Goal: Task Accomplishment & Management: Complete application form

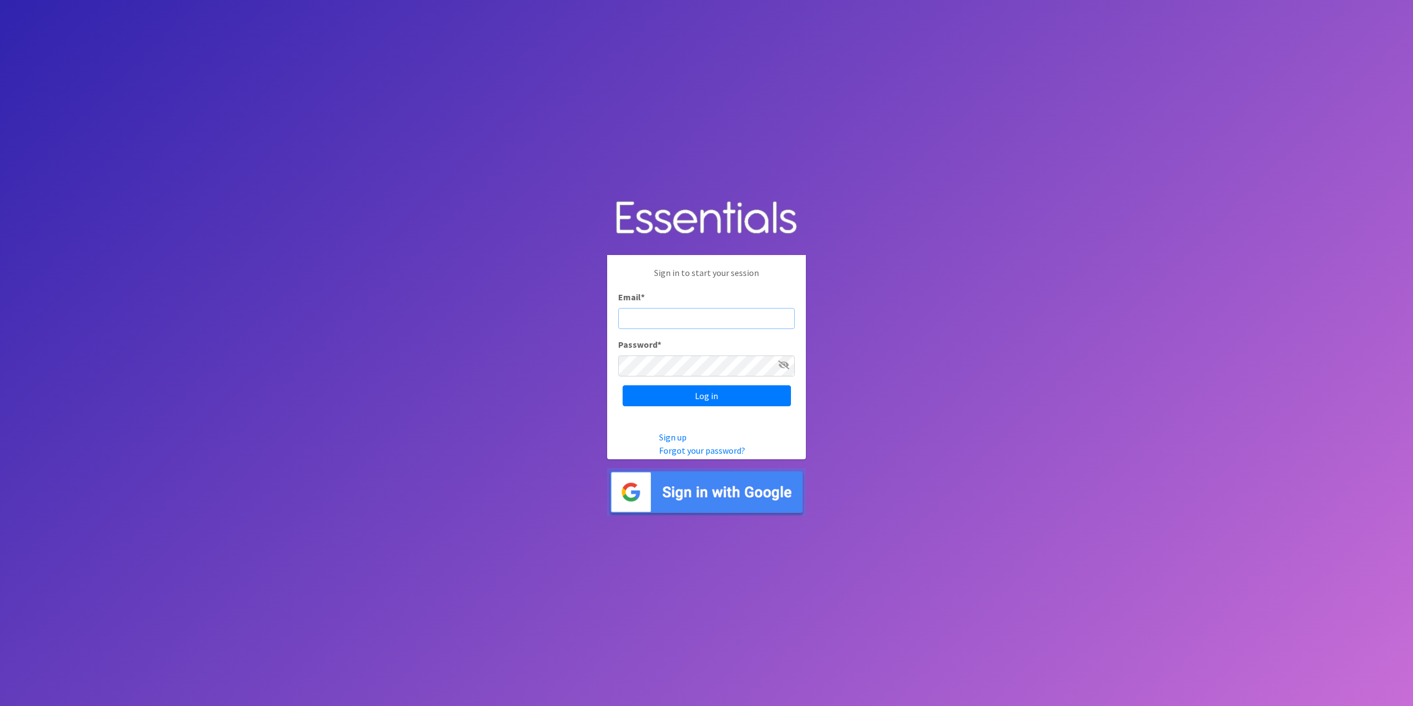
type input "[EMAIL_ADDRESS][DOMAIN_NAME]"
click at [709, 397] on input "Log in" at bounding box center [707, 395] width 168 height 21
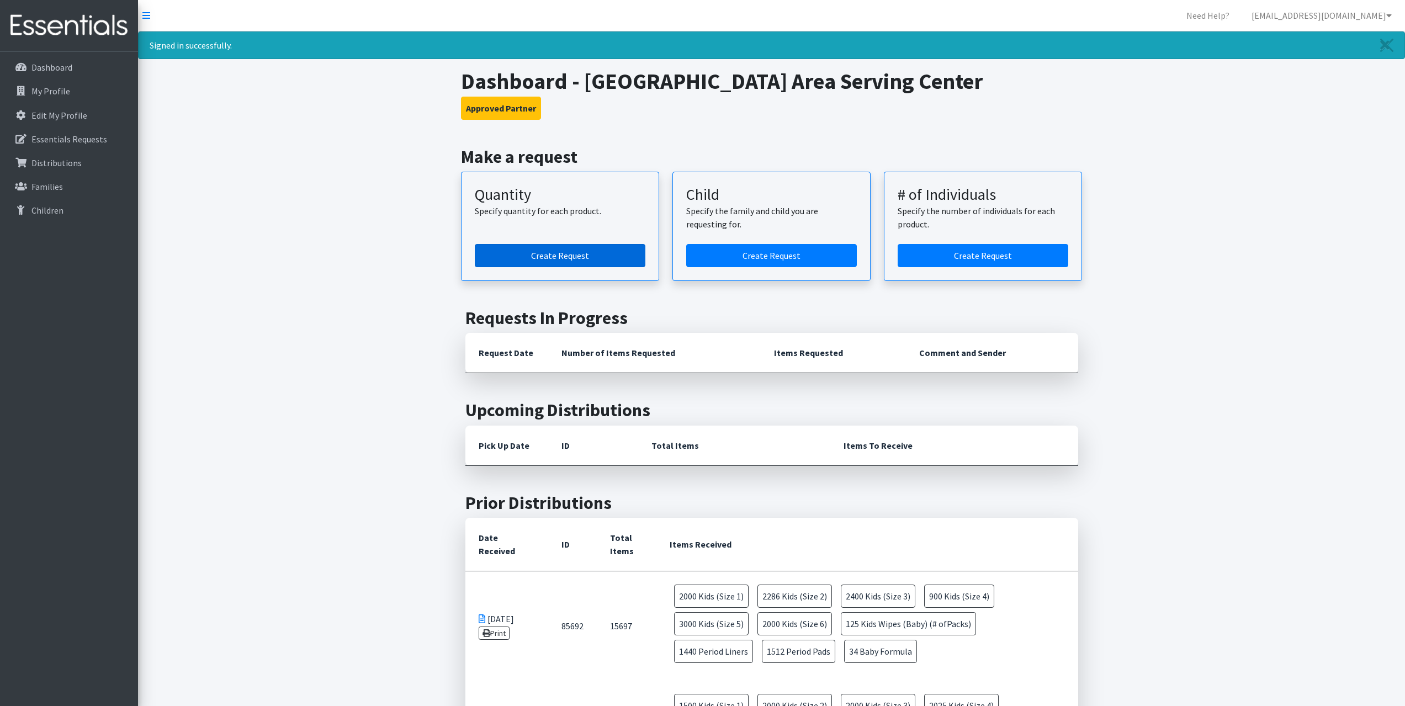
click at [565, 253] on link "Create Request" at bounding box center [560, 255] width 171 height 23
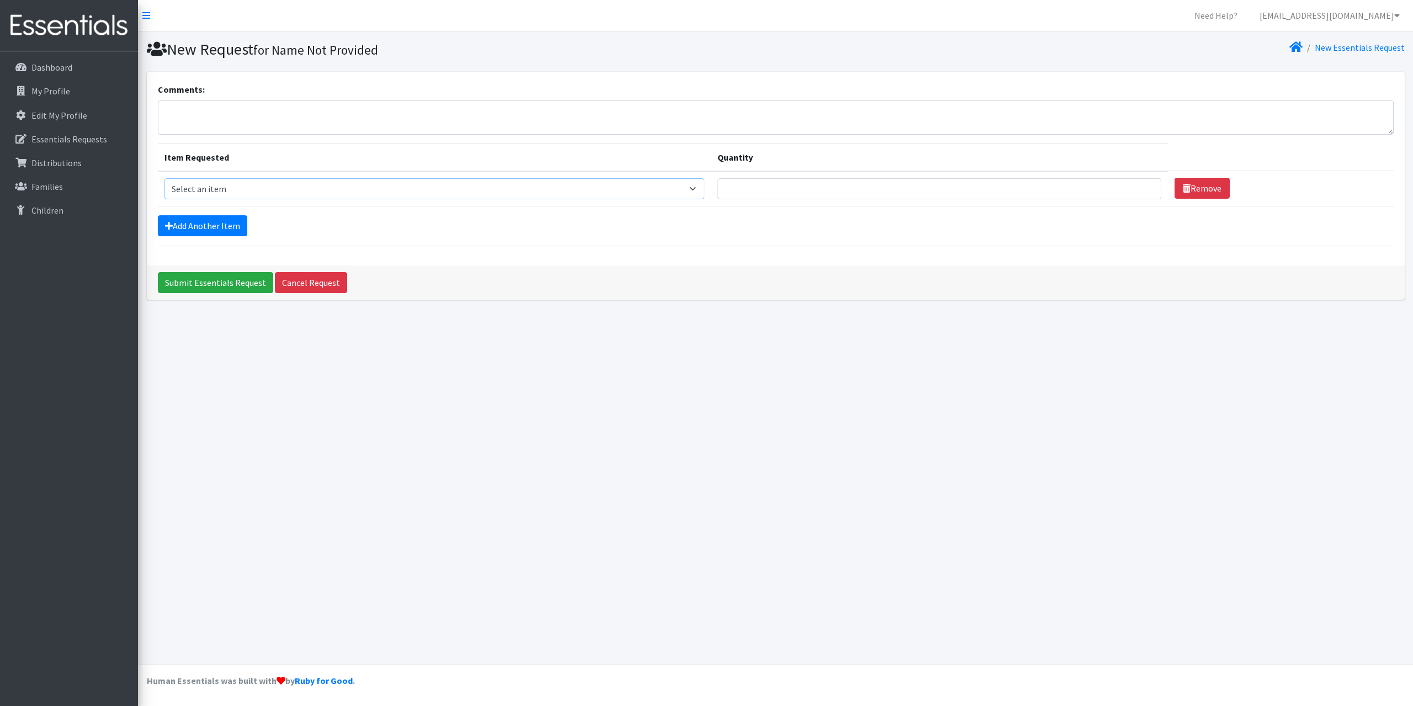
click at [704, 187] on select "Select an item Baby Formula Kids (Newborn) Kids (Preemie) Kids (Size 1) Kids (S…" at bounding box center [434, 188] width 540 height 21
select select "453"
click at [164, 178] on select "Select an item Baby Formula Kids (Newborn) Kids (Preemie) Kids (Size 1) Kids (S…" at bounding box center [434, 188] width 540 height 21
click at [816, 188] on input "Quantity" at bounding box center [939, 188] width 444 height 21
type input "750"
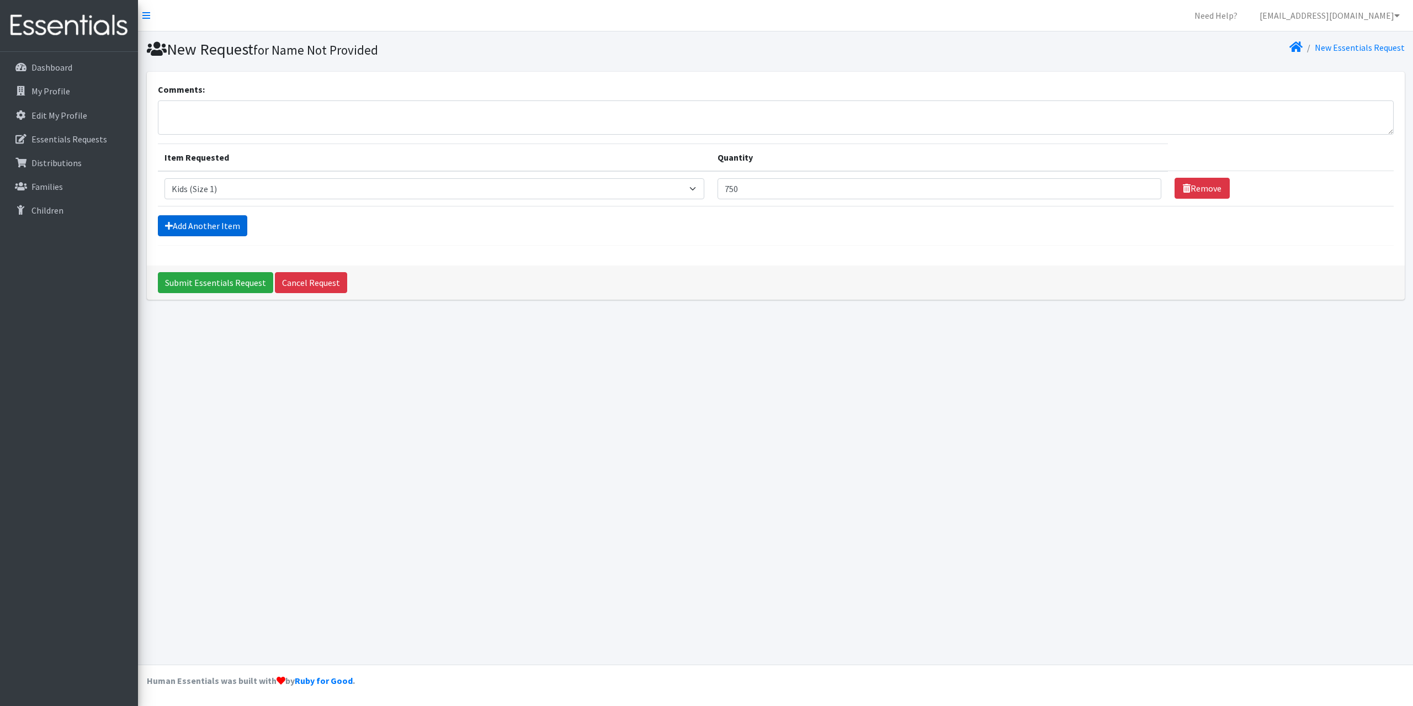
click at [208, 226] on link "Add Another Item" at bounding box center [202, 225] width 89 height 21
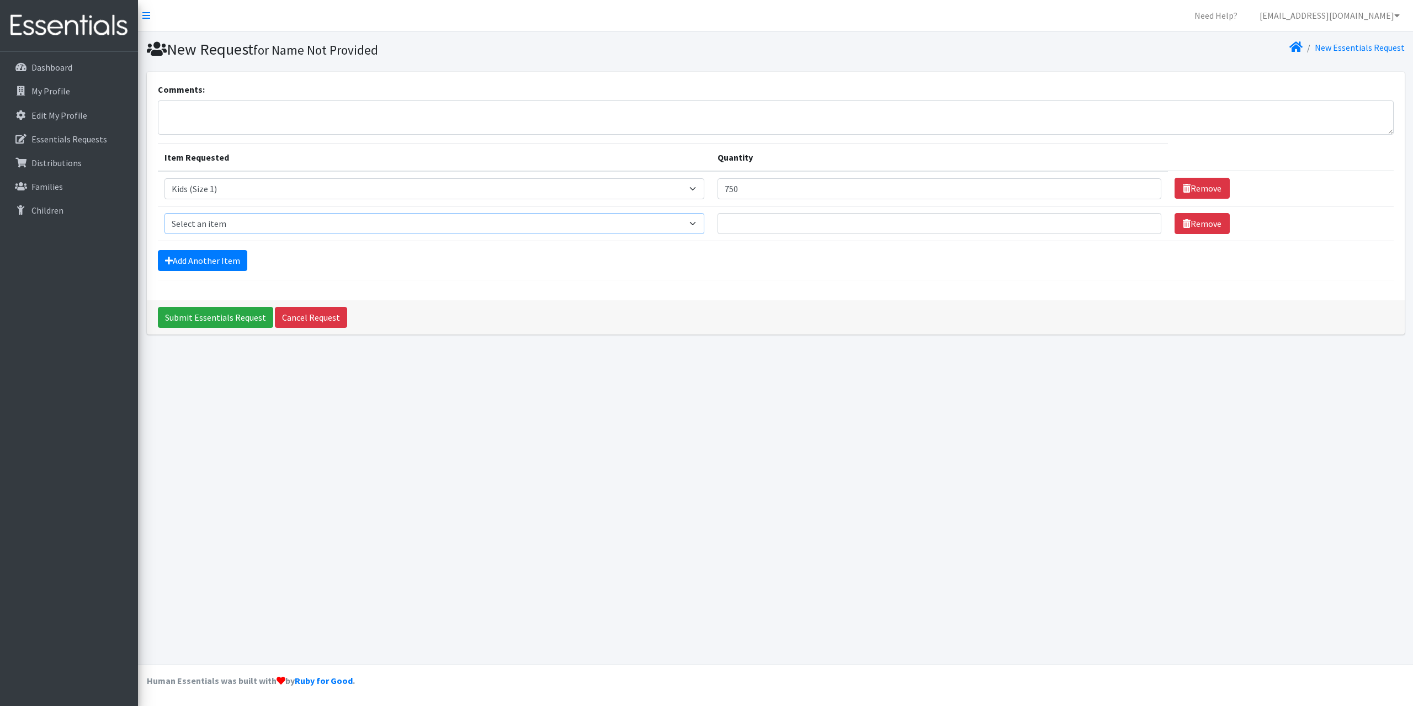
click at [278, 228] on select "Select an item Baby Formula Kids (Newborn) Kids (Preemie) Kids (Size 1) Kids (S…" at bounding box center [434, 223] width 540 height 21
select select "440"
click at [164, 213] on select "Select an item Baby Formula Kids (Newborn) Kids (Preemie) Kids (Size 1) Kids (S…" at bounding box center [434, 223] width 540 height 21
click at [750, 222] on input "Quantity" at bounding box center [939, 223] width 444 height 21
type input "750"
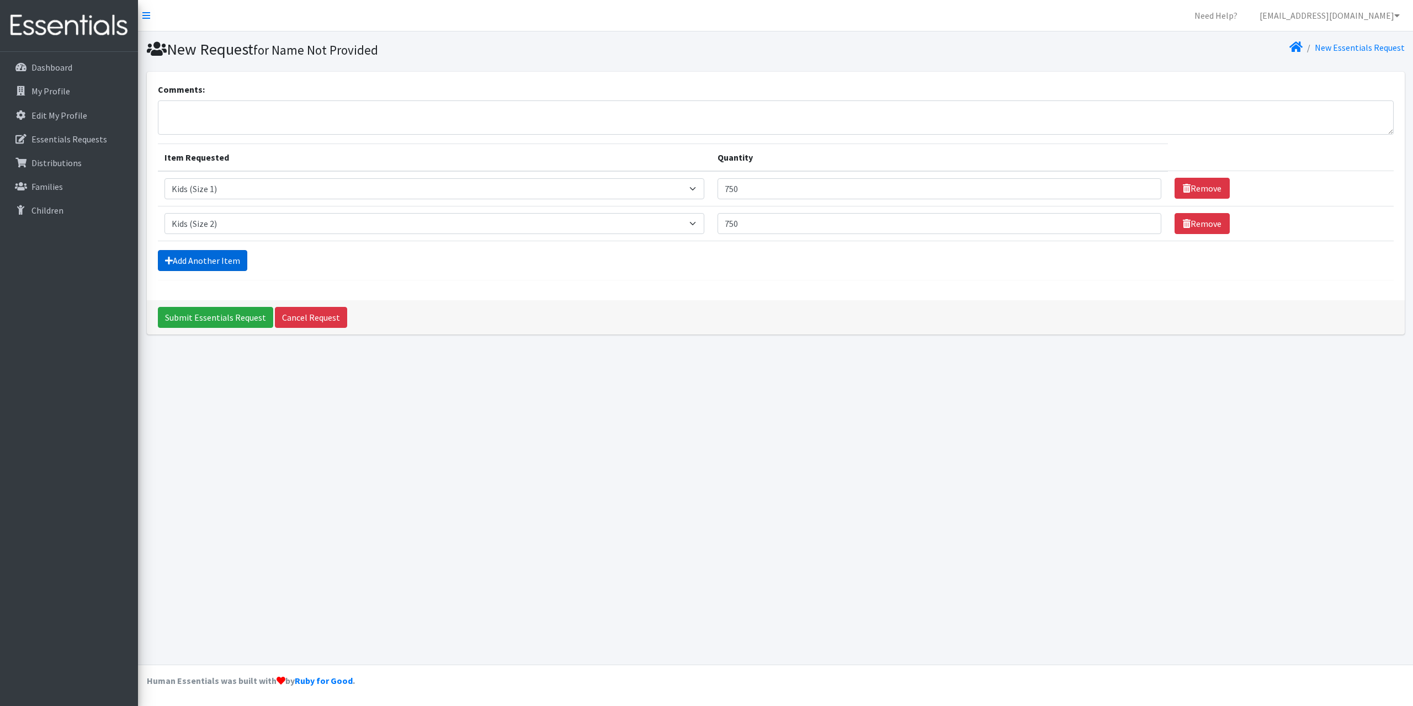
click at [195, 261] on link "Add Another Item" at bounding box center [202, 260] width 89 height 21
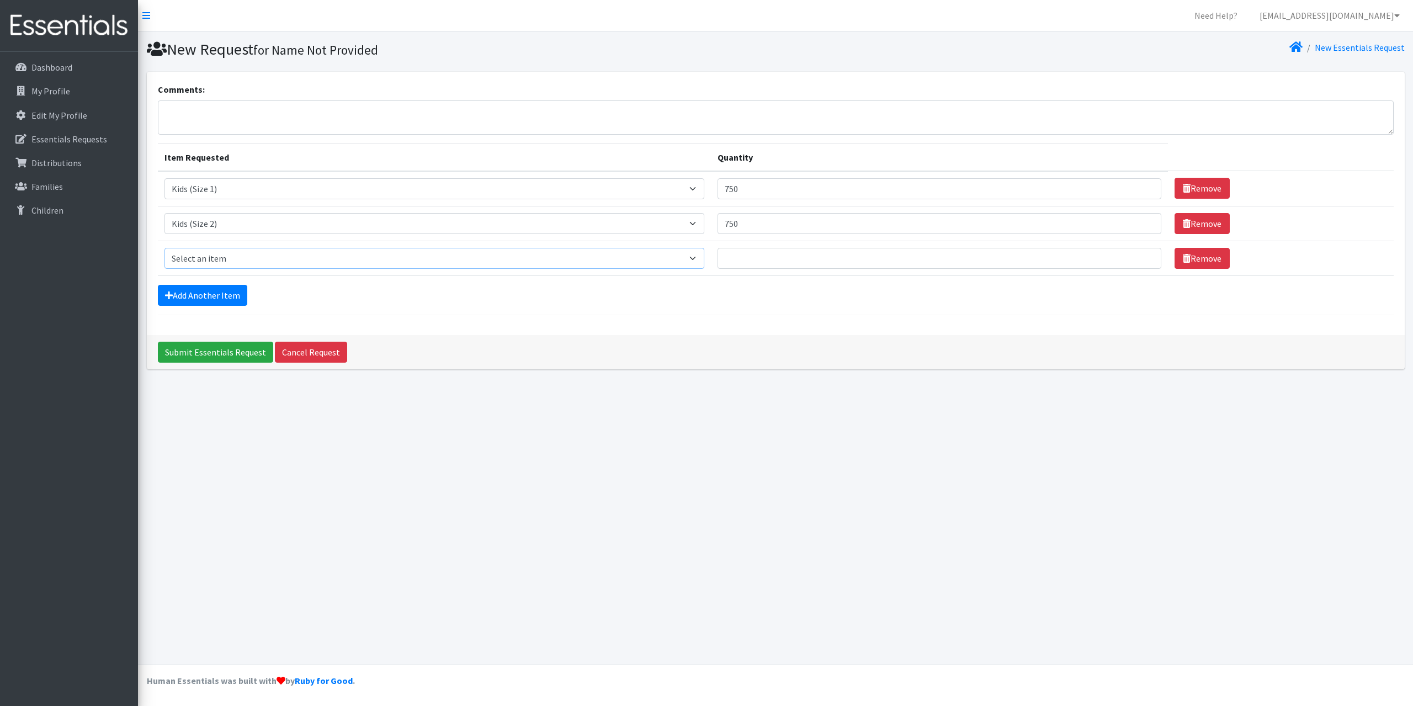
click at [240, 262] on select "Select an item Baby Formula Kids (Newborn) Kids (Preemie) Kids (Size 1) Kids (S…" at bounding box center [434, 258] width 540 height 21
select select "442"
click at [164, 248] on select "Select an item Baby Formula Kids (Newborn) Kids (Preemie) Kids (Size 1) Kids (S…" at bounding box center [434, 258] width 540 height 21
click at [758, 255] on input "Quantity" at bounding box center [939, 258] width 444 height 21
click at [772, 263] on input "1250" at bounding box center [939, 258] width 444 height 21
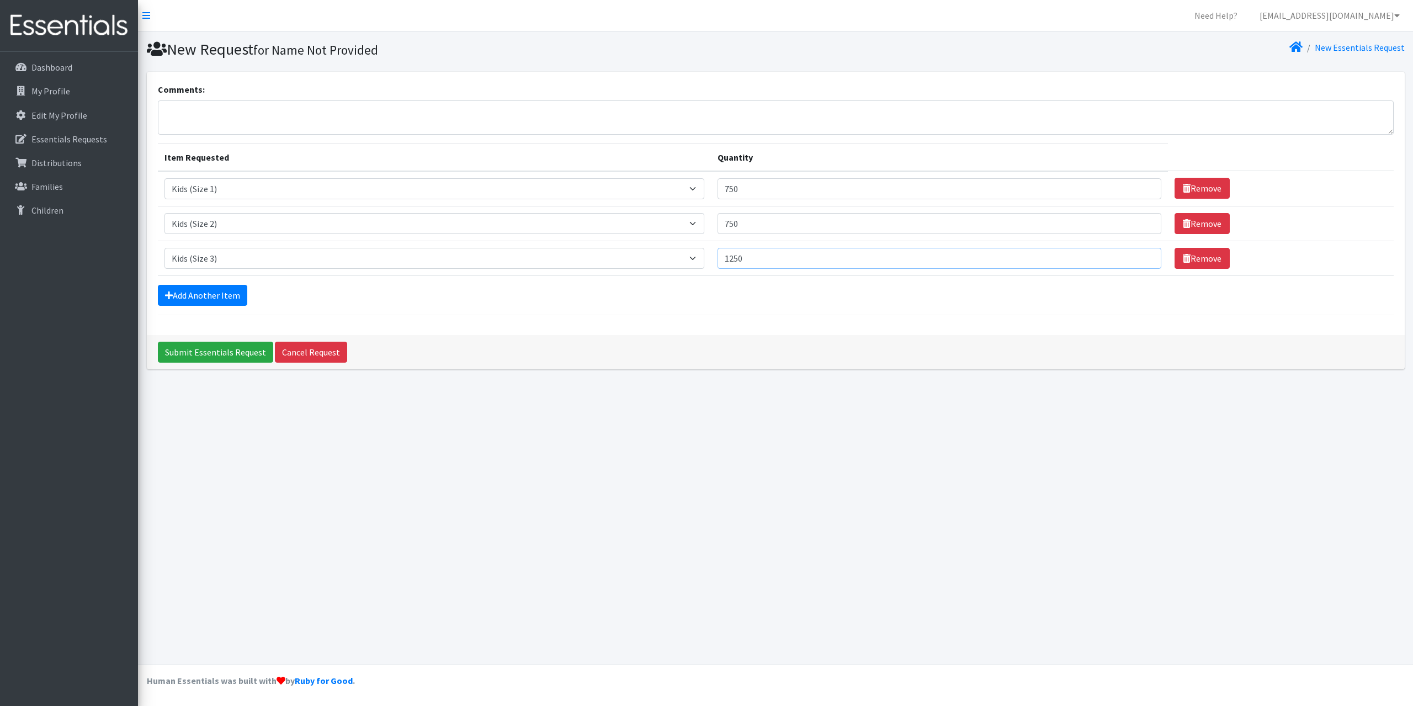
drag, startPoint x: 764, startPoint y: 255, endPoint x: 720, endPoint y: 254, distance: 43.6
click at [720, 254] on tr "Item Requested Select an item Baby Formula Kids (Newborn) Kids (Preemie) Kids (…" at bounding box center [776, 258] width 1236 height 35
type input "1000"
click at [200, 287] on link "Add Another Item" at bounding box center [202, 295] width 89 height 21
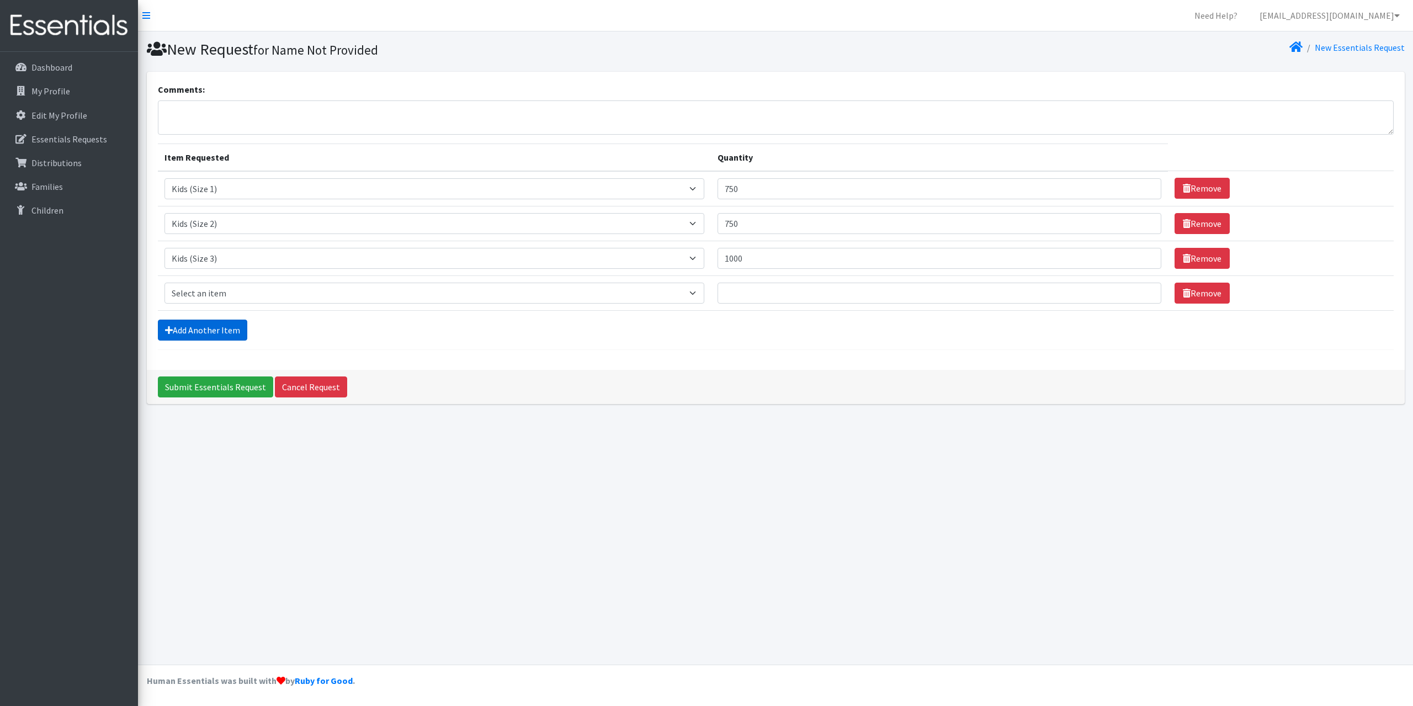
click at [158, 320] on link "Add Another Item" at bounding box center [202, 330] width 89 height 21
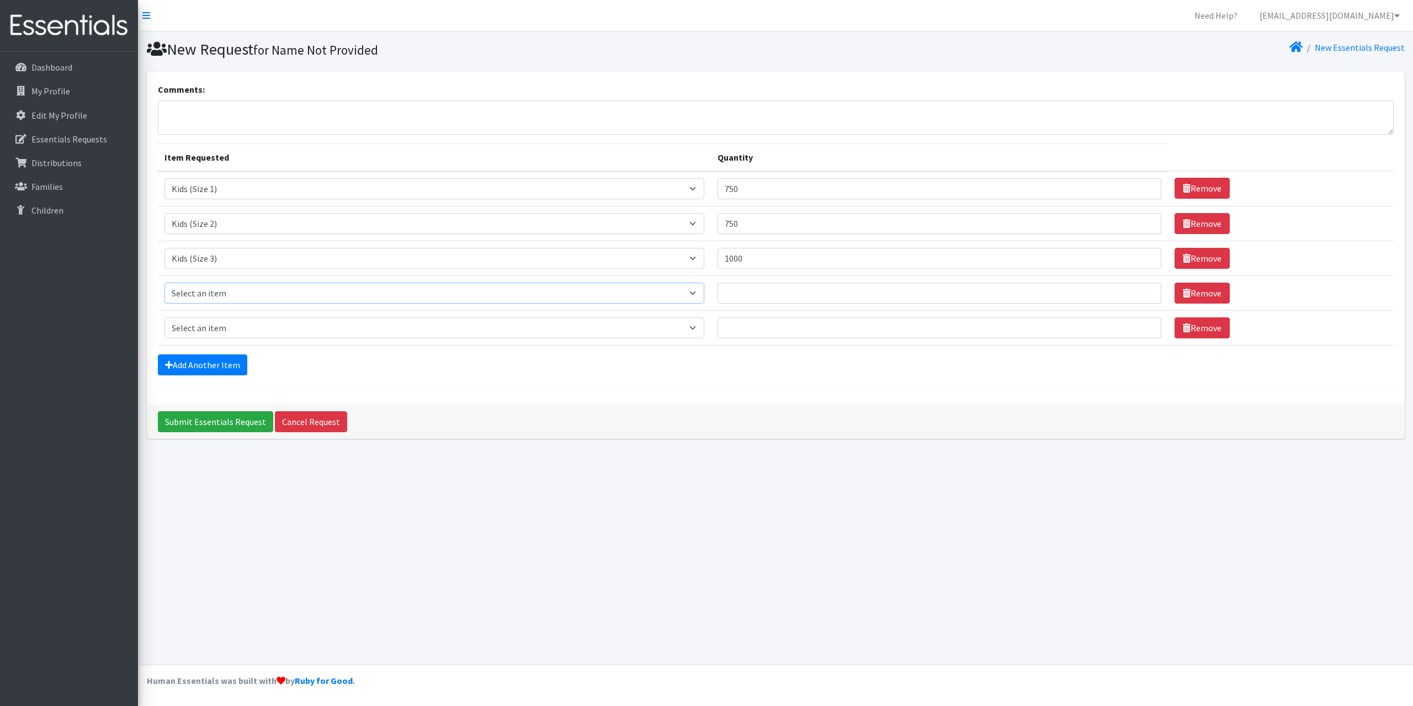
click at [542, 295] on select "Select an item Baby Formula Kids (Newborn) Kids (Preemie) Kids (Size 1) Kids (S…" at bounding box center [434, 293] width 540 height 21
select select "459"
click at [164, 283] on select "Select an item Baby Formula Kids (Newborn) Kids (Preemie) Kids (Size 1) Kids (S…" at bounding box center [434, 293] width 540 height 21
click at [771, 296] on input "Quantity" at bounding box center [939, 293] width 444 height 21
type input "1000"
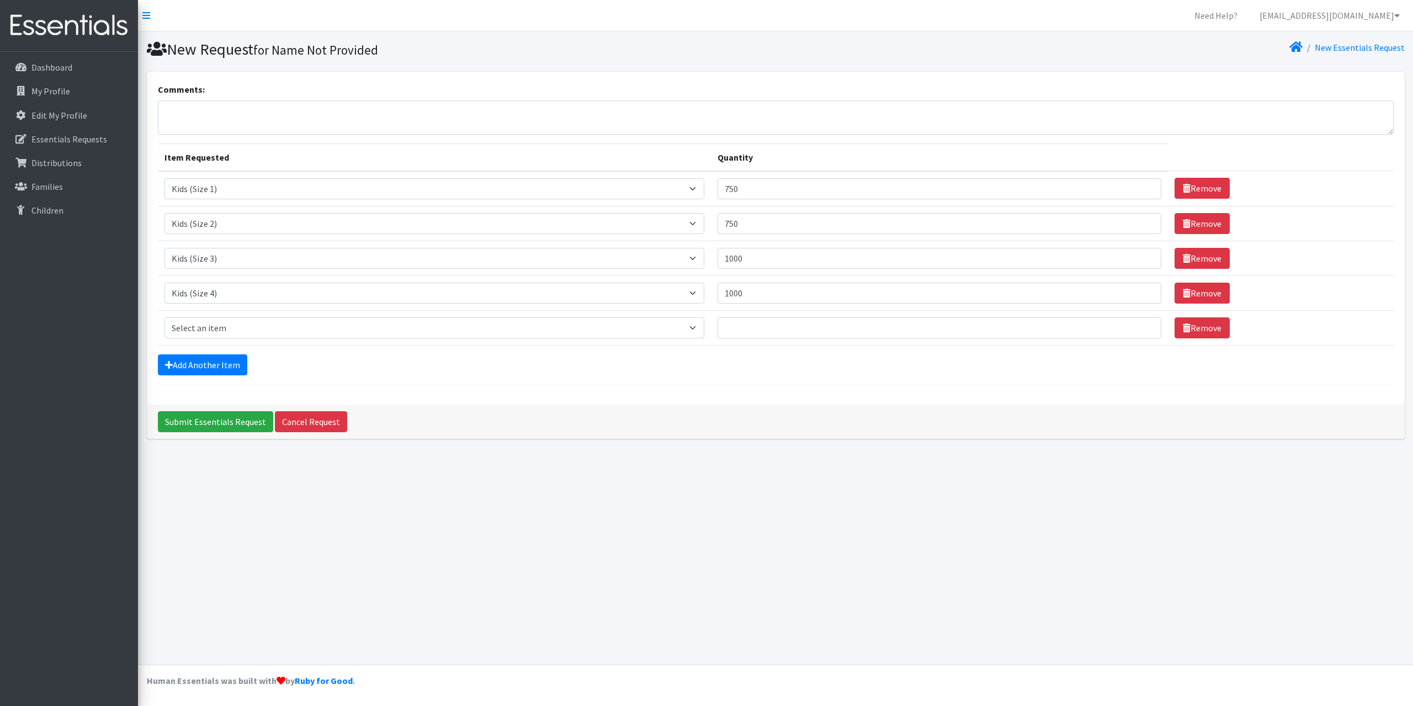
click at [514, 345] on form "Comments: Item Requested Quantity Item Requested Select an item Baby Formula Ki…" at bounding box center [776, 234] width 1236 height 302
click at [517, 330] on select "Select an item Baby Formula Kids (Newborn) Kids (Preemie) Kids (Size 1) Kids (S…" at bounding box center [434, 327] width 540 height 21
select select "460"
click at [164, 317] on select "Select an item Baby Formula Kids (Newborn) Kids (Preemie) Kids (Size 1) Kids (S…" at bounding box center [434, 327] width 540 height 21
click at [757, 332] on input "Quantity" at bounding box center [939, 327] width 444 height 21
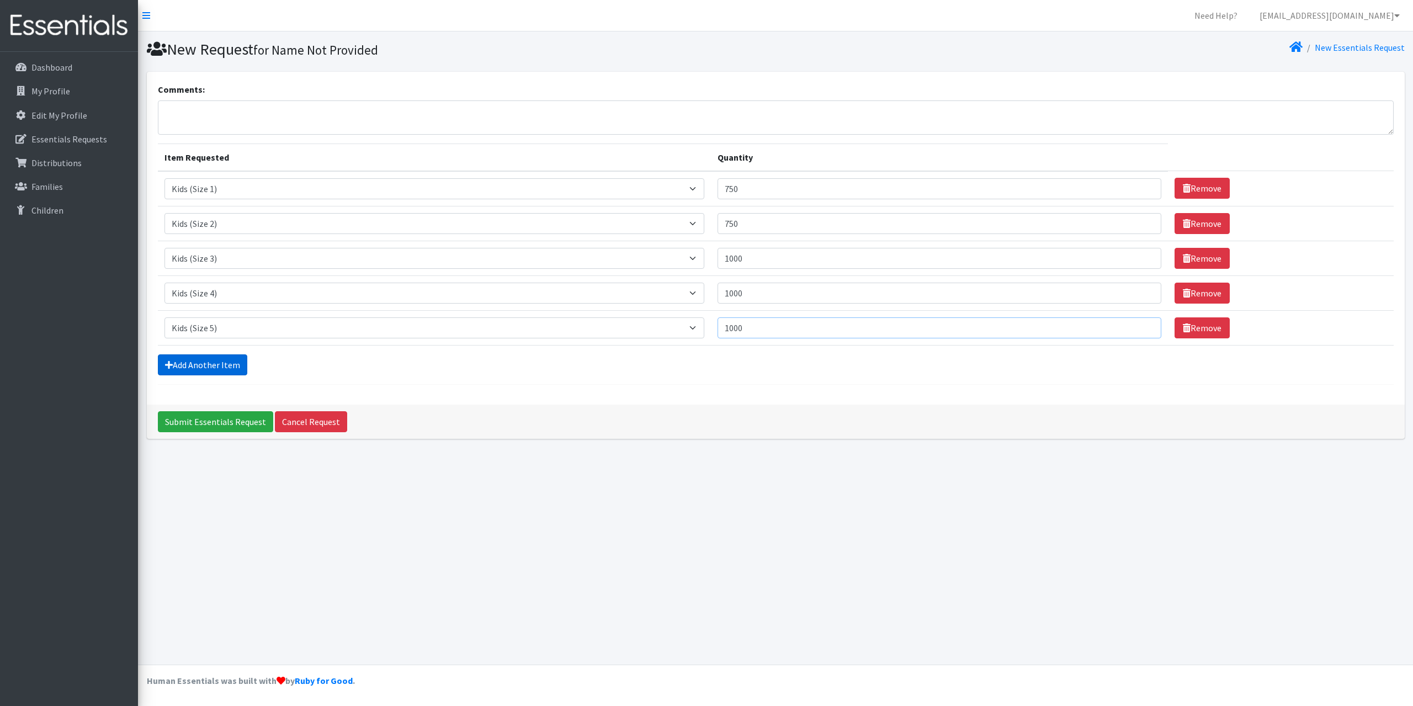
type input "1000"
click at [213, 365] on link "Add Another Item" at bounding box center [202, 364] width 89 height 21
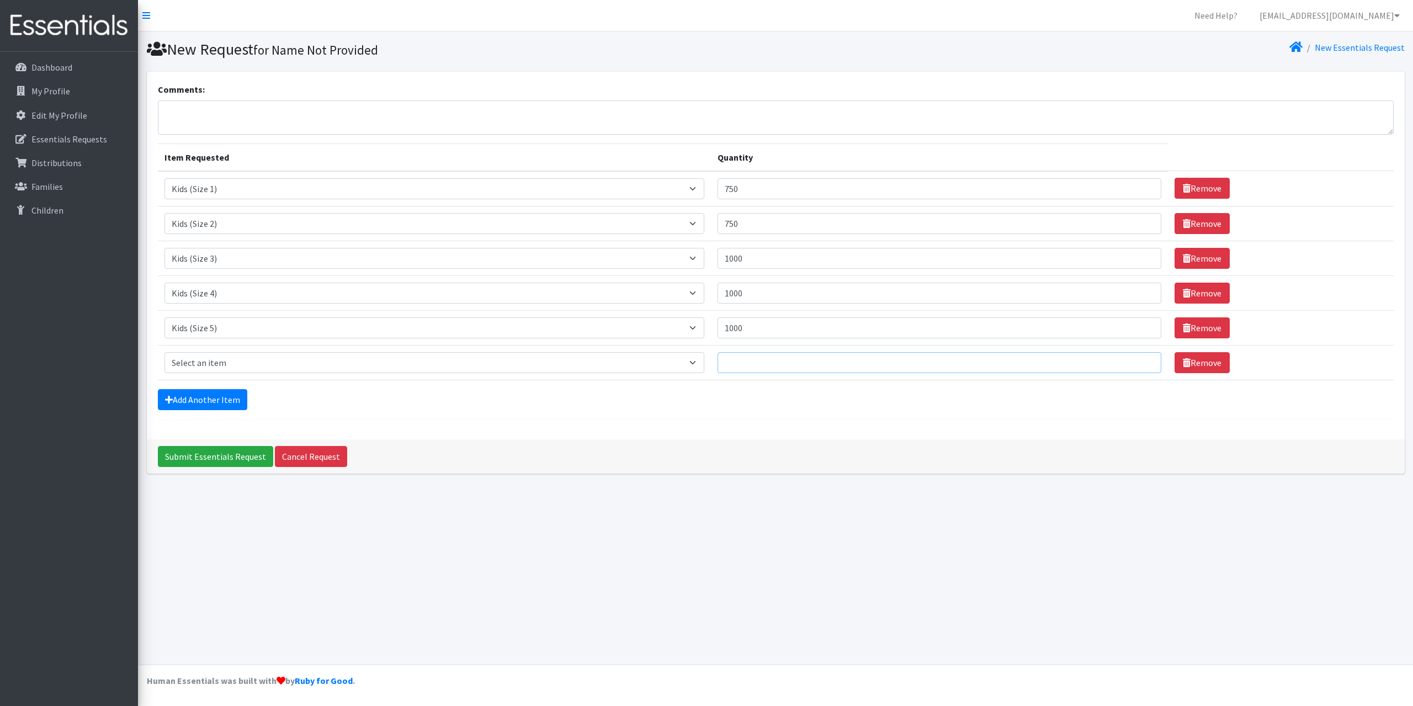
click at [756, 363] on input "Quantity" at bounding box center [939, 362] width 444 height 21
drag, startPoint x: 771, startPoint y: 364, endPoint x: 708, endPoint y: 368, distance: 63.6
click at [708, 368] on tr "Item Requested Select an item Baby Formula Kids (Newborn) Kids (Preemie) Kids (…" at bounding box center [776, 362] width 1236 height 35
type input "750"
drag, startPoint x: 753, startPoint y: 186, endPoint x: 710, endPoint y: 189, distance: 43.2
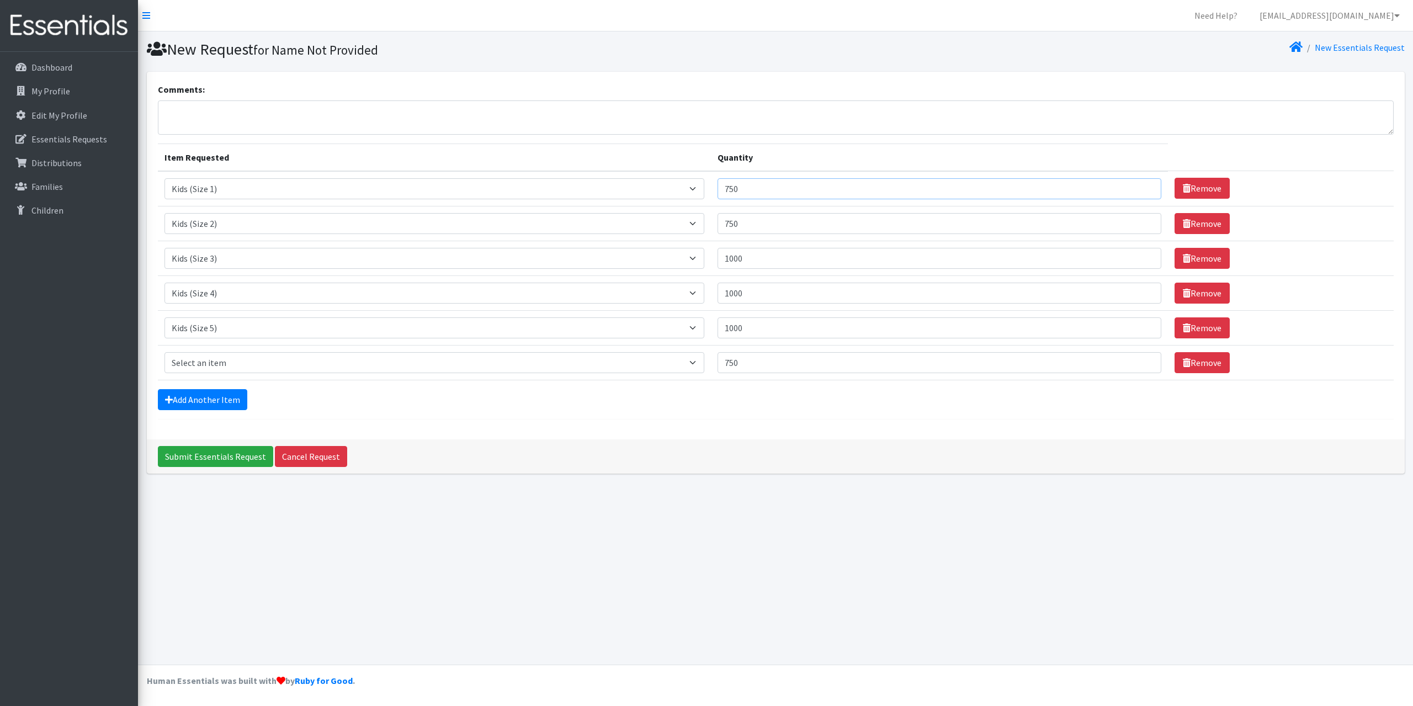
click at [710, 189] on tr "Item Requested Select an item Baby Formula Kids (Newborn) Kids (Preemie) Kids (…" at bounding box center [776, 188] width 1236 height 35
type input "500"
click at [770, 218] on input "750" at bounding box center [939, 223] width 444 height 21
drag, startPoint x: 759, startPoint y: 225, endPoint x: 711, endPoint y: 226, distance: 47.5
click at [711, 226] on tr "Item Requested Select an item Baby Formula Kids (Newborn) Kids (Preemie) Kids (…" at bounding box center [776, 223] width 1236 height 35
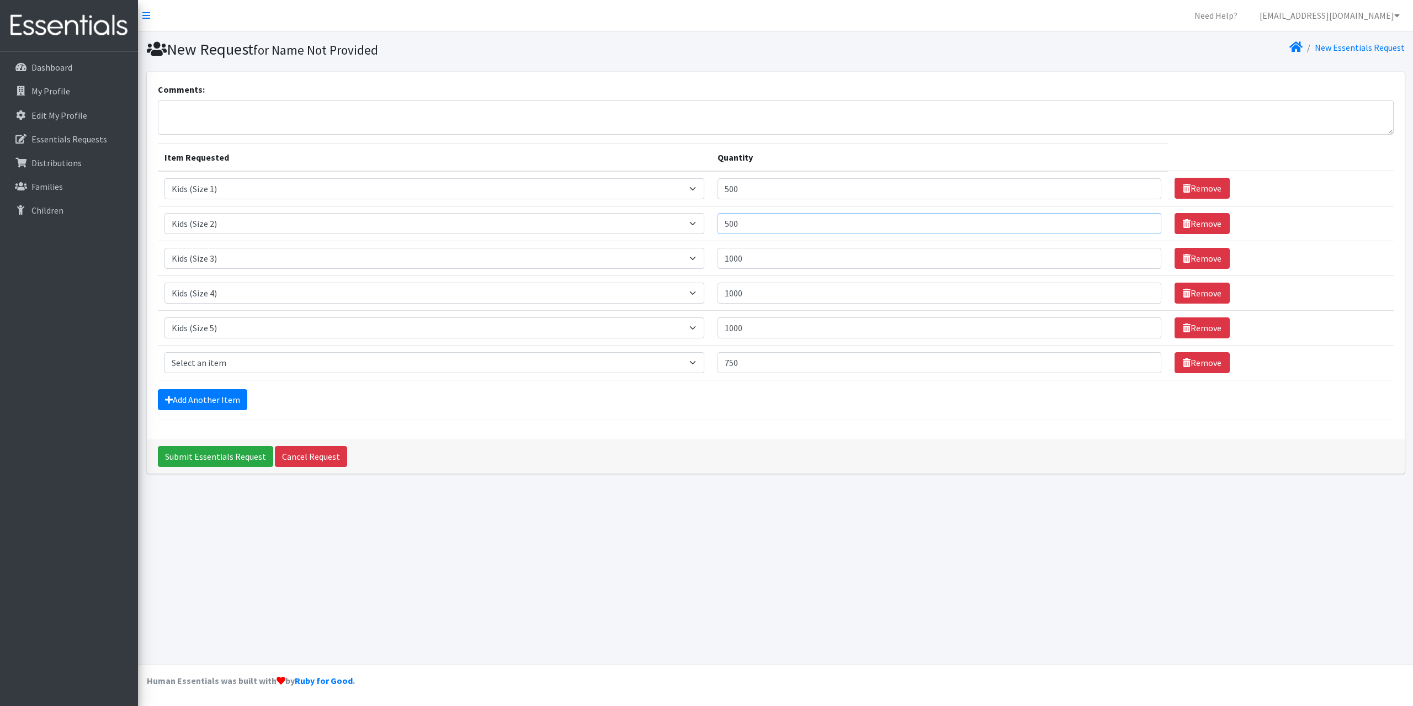
type input "500"
drag, startPoint x: 765, startPoint y: 358, endPoint x: 716, endPoint y: 360, distance: 49.1
click at [716, 360] on tr "Item Requested Select an item Baby Formula Kids (Newborn) Kids (Preemie) Kids (…" at bounding box center [776, 362] width 1236 height 35
type input "1000"
click at [746, 412] on form "Comments: Item Requested Quantity Item Requested Select an item Baby Formula Ki…" at bounding box center [776, 251] width 1236 height 337
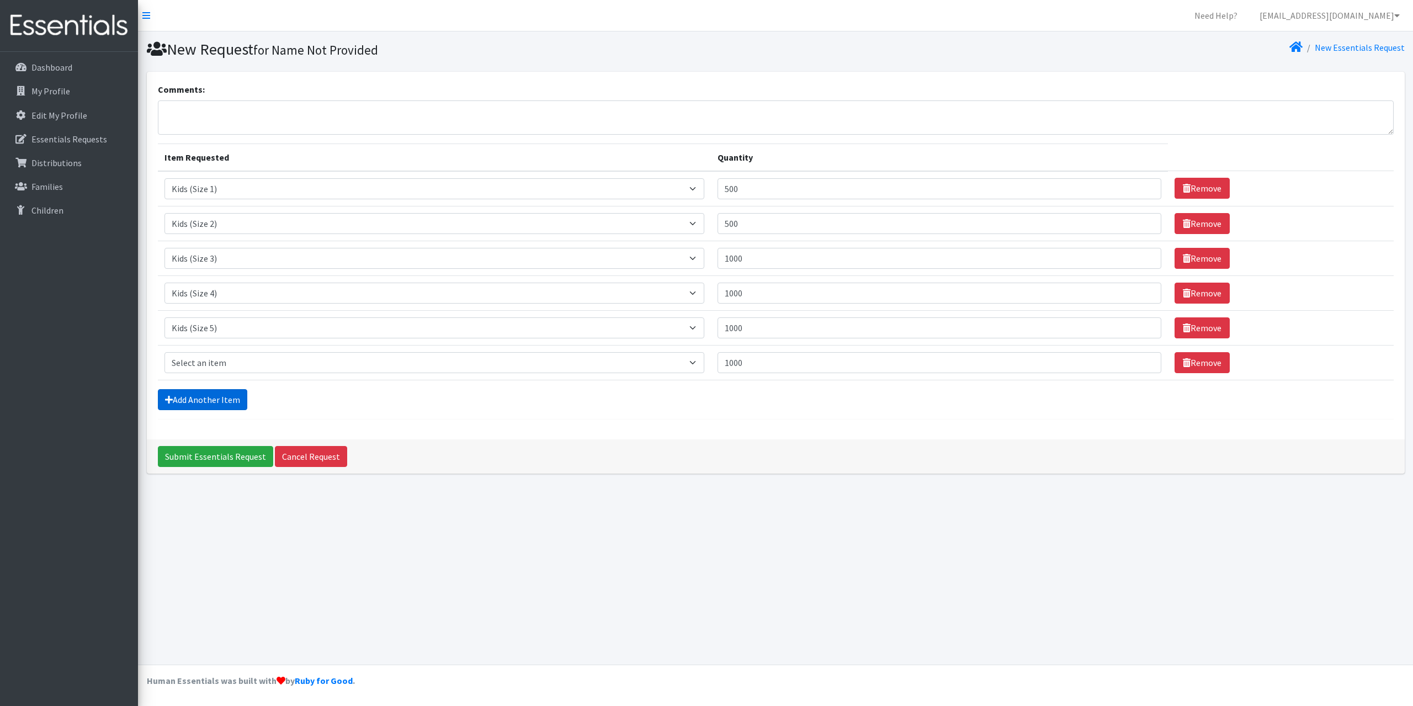
click at [204, 395] on link "Add Another Item" at bounding box center [202, 399] width 89 height 21
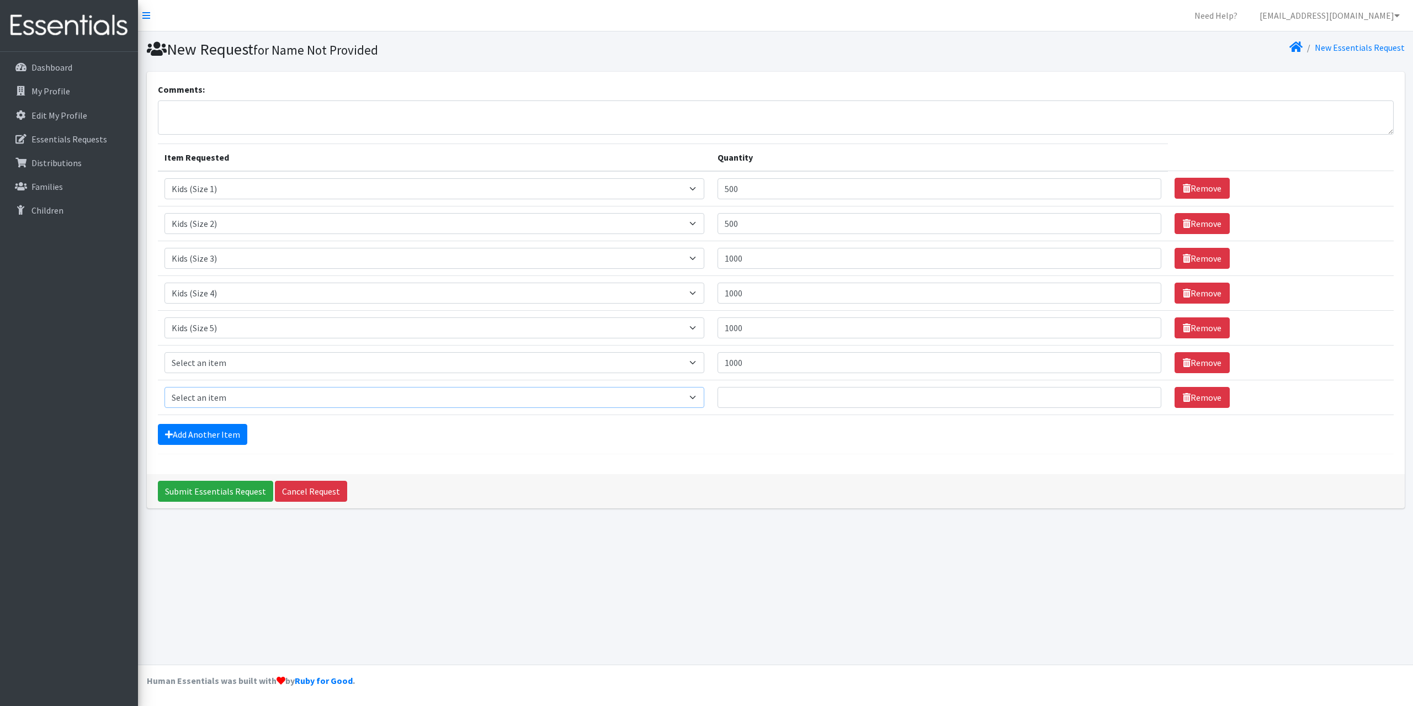
click at [385, 398] on select "Select an item Baby Formula Kids (Newborn) Kids (Preemie) Kids (Size 1) Kids (S…" at bounding box center [434, 397] width 540 height 21
select select "434"
click at [164, 387] on select "Select an item Baby Formula Kids (Newborn) Kids (Preemie) Kids (Size 1) Kids (S…" at bounding box center [434, 397] width 540 height 21
drag, startPoint x: 749, startPoint y: 398, endPoint x: 742, endPoint y: 397, distance: 7.3
click at [749, 398] on input "Quantity" at bounding box center [939, 397] width 444 height 21
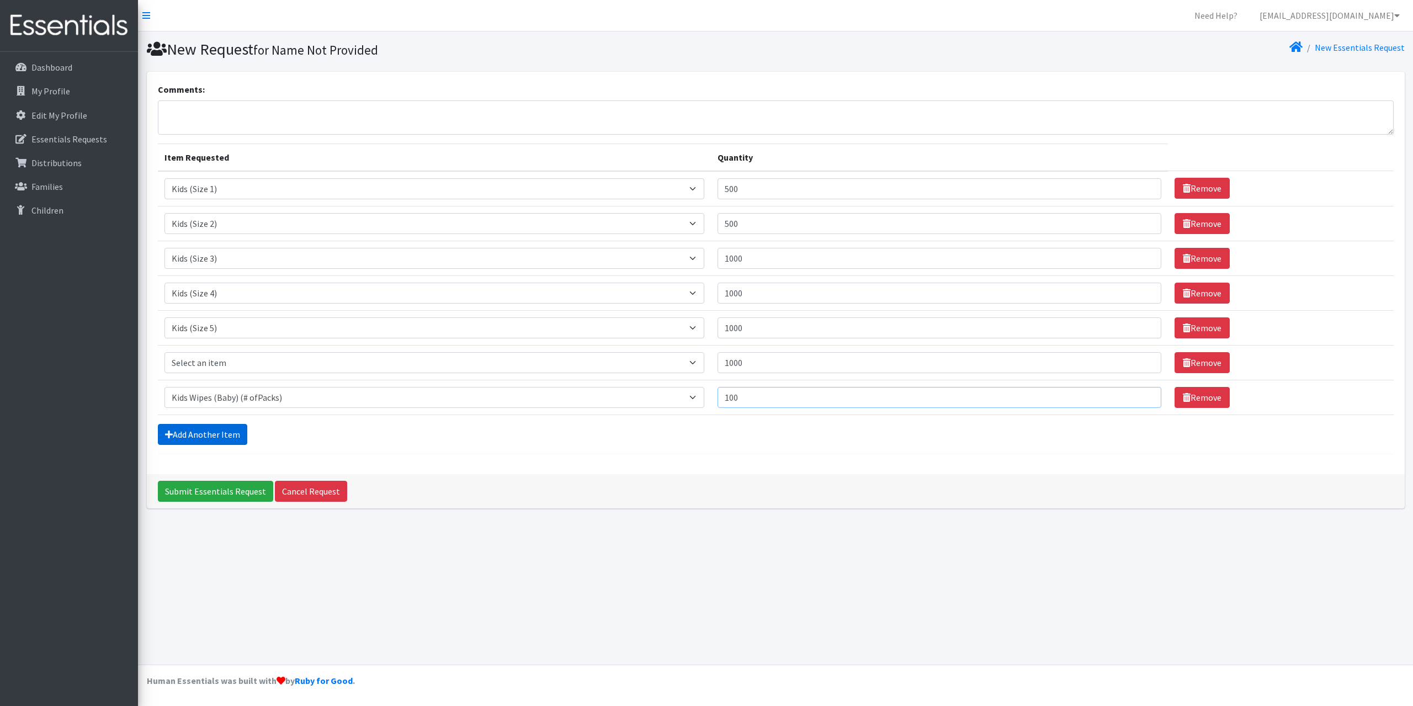
type input "100"
click at [199, 430] on link "Add Another Item" at bounding box center [202, 434] width 89 height 21
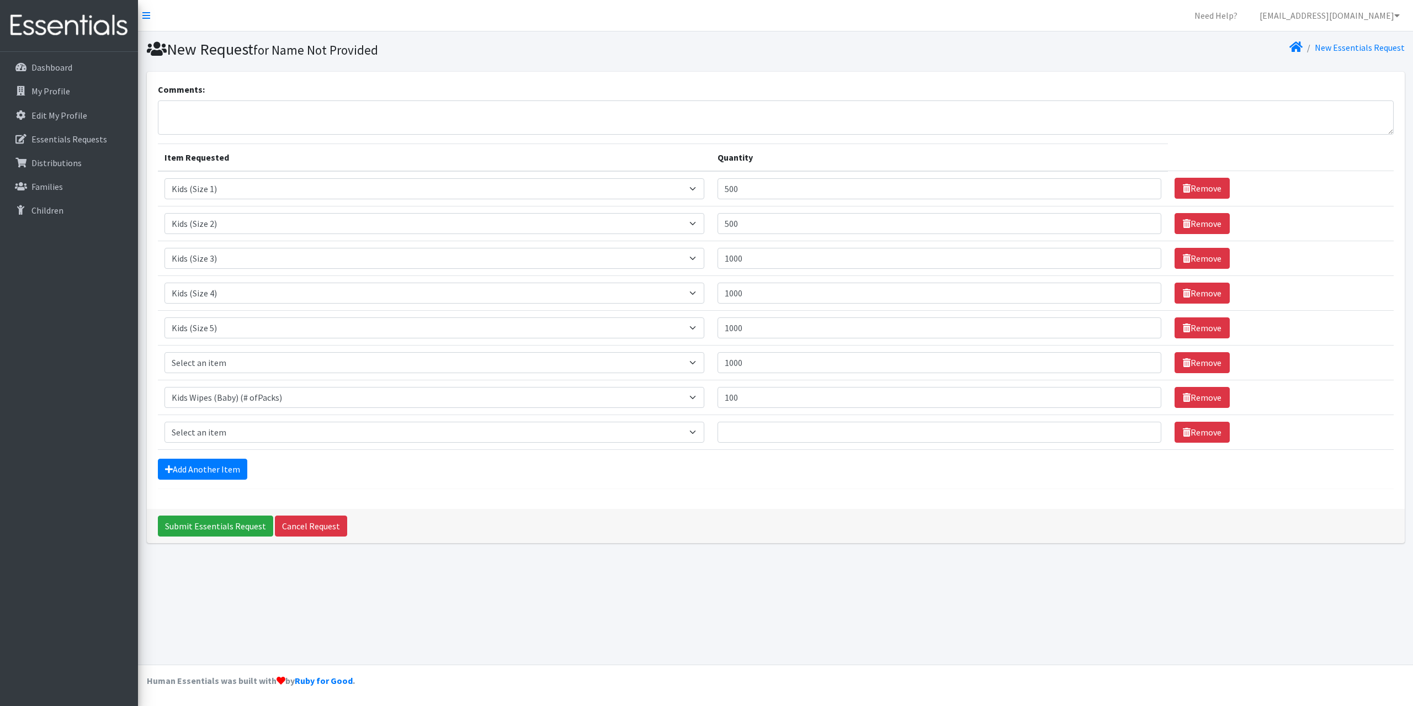
click at [278, 419] on td "Item Requested Select an item Baby Formula Kids (Newborn) Kids (Preemie) Kids (…" at bounding box center [434, 431] width 553 height 35
click at [280, 431] on select "Select an item Baby Formula Kids (Newborn) Kids (Preemie) Kids (Size 1) Kids (S…" at bounding box center [434, 432] width 540 height 21
select select "1536"
click at [164, 422] on select "Select an item Baby Formula Kids (Newborn) Kids (Preemie) Kids (Size 1) Kids (S…" at bounding box center [434, 432] width 540 height 21
click at [743, 434] on input "Quantity" at bounding box center [939, 432] width 444 height 21
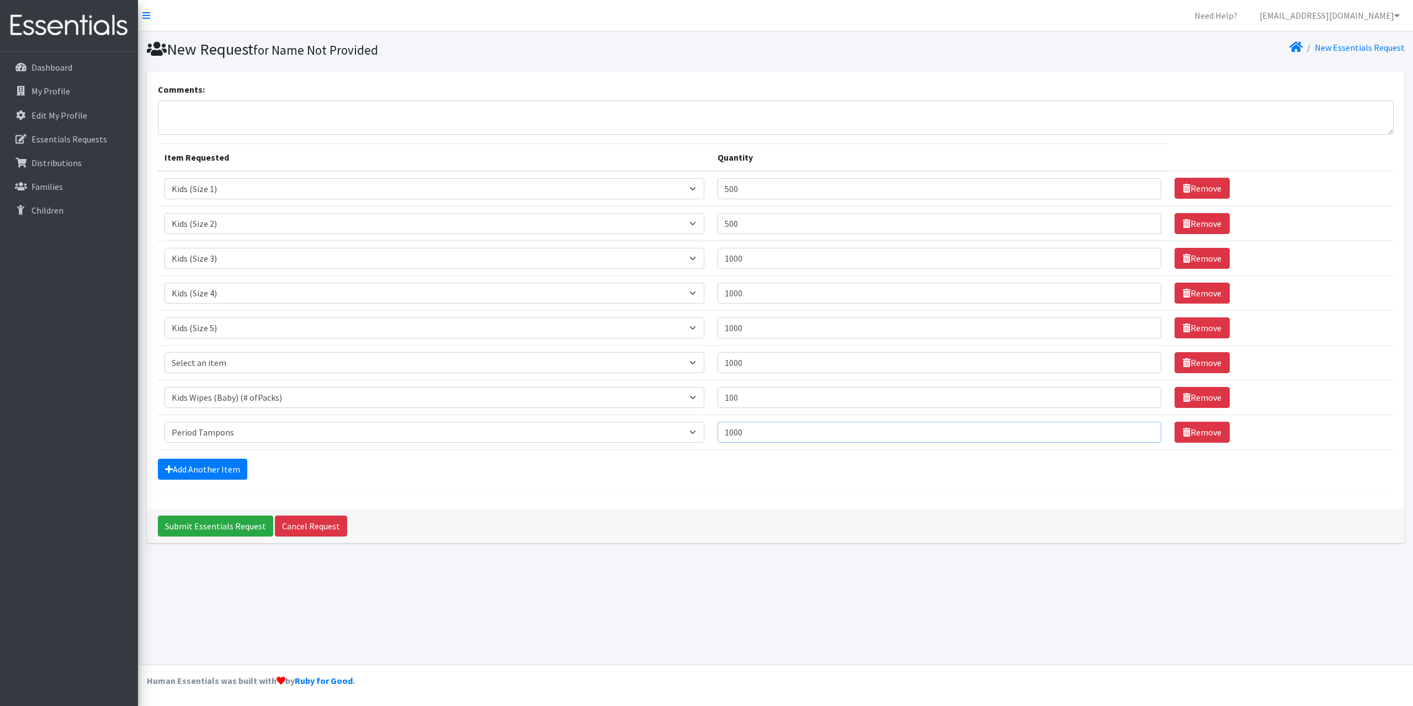
drag, startPoint x: 717, startPoint y: 429, endPoint x: 694, endPoint y: 427, distance: 23.2
click at [694, 427] on tr "Item Requested Select an item Baby Formula Kids (Newborn) Kids (Preemie) Kids (…" at bounding box center [776, 431] width 1236 height 35
type input "1500"
click at [201, 473] on link "Add Another Item" at bounding box center [202, 469] width 89 height 21
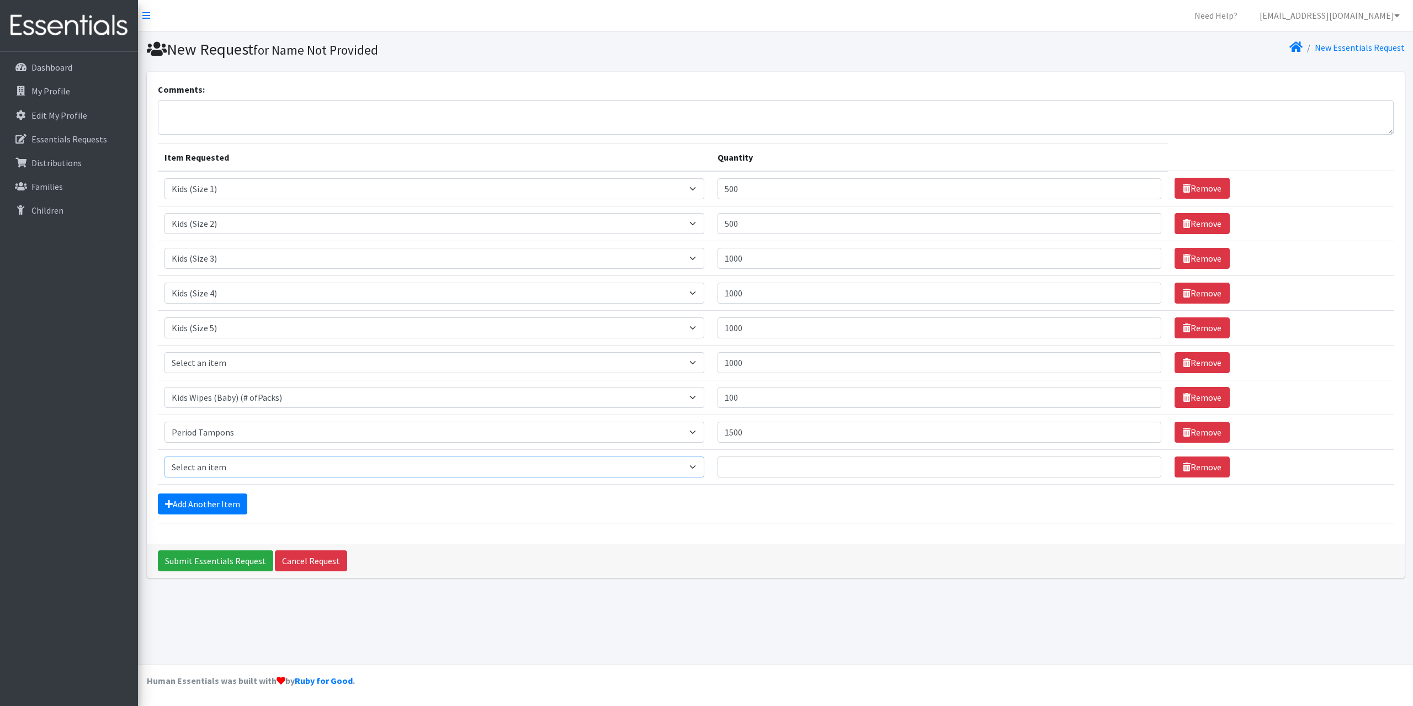
click at [209, 465] on select "Select an item Baby Formula Kids (Newborn) Kids (Preemie) Kids (Size 1) Kids (S…" at bounding box center [434, 466] width 540 height 21
select select "1534"
click at [164, 456] on select "Select an item Baby Formula Kids (Newborn) Kids (Preemie) Kids (Size 1) Kids (S…" at bounding box center [434, 466] width 540 height 21
click at [758, 465] on input "Quantity" at bounding box center [939, 466] width 444 height 21
type input "1500"
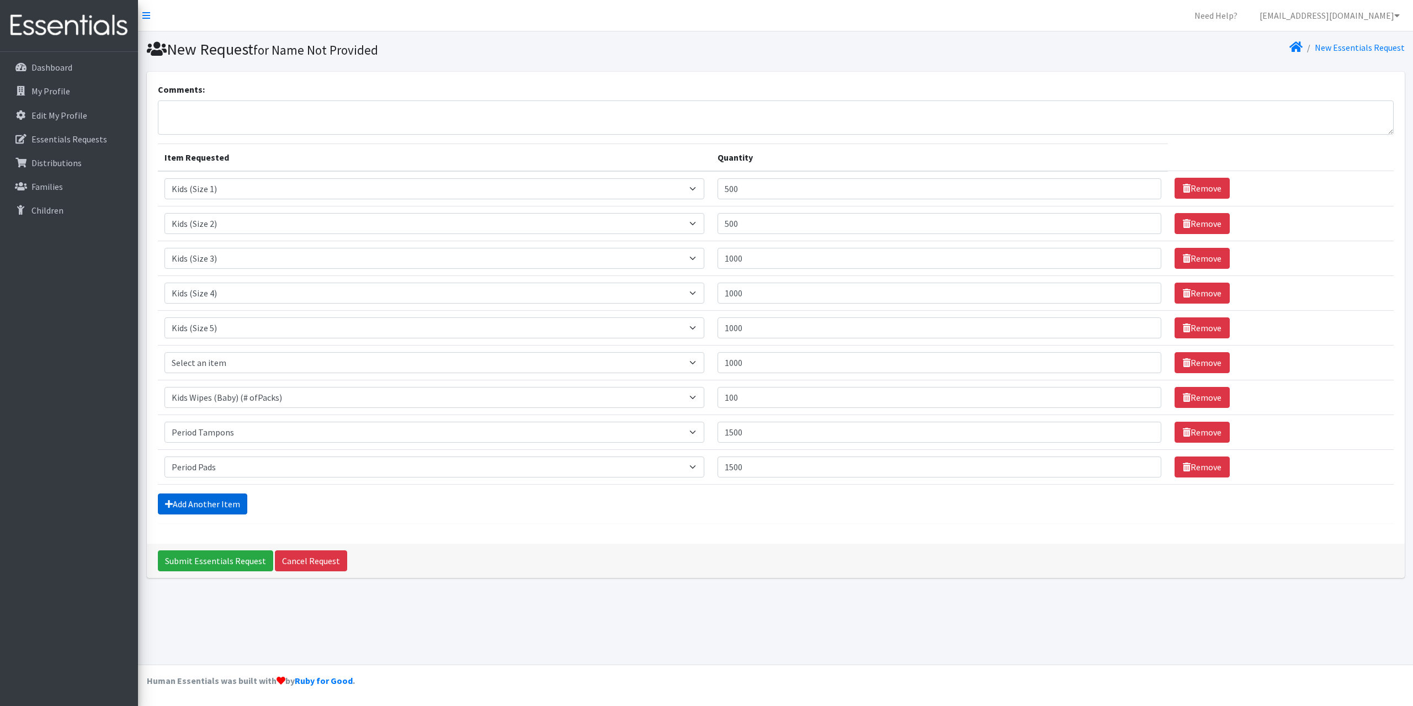
click at [200, 506] on link "Add Another Item" at bounding box center [202, 503] width 89 height 21
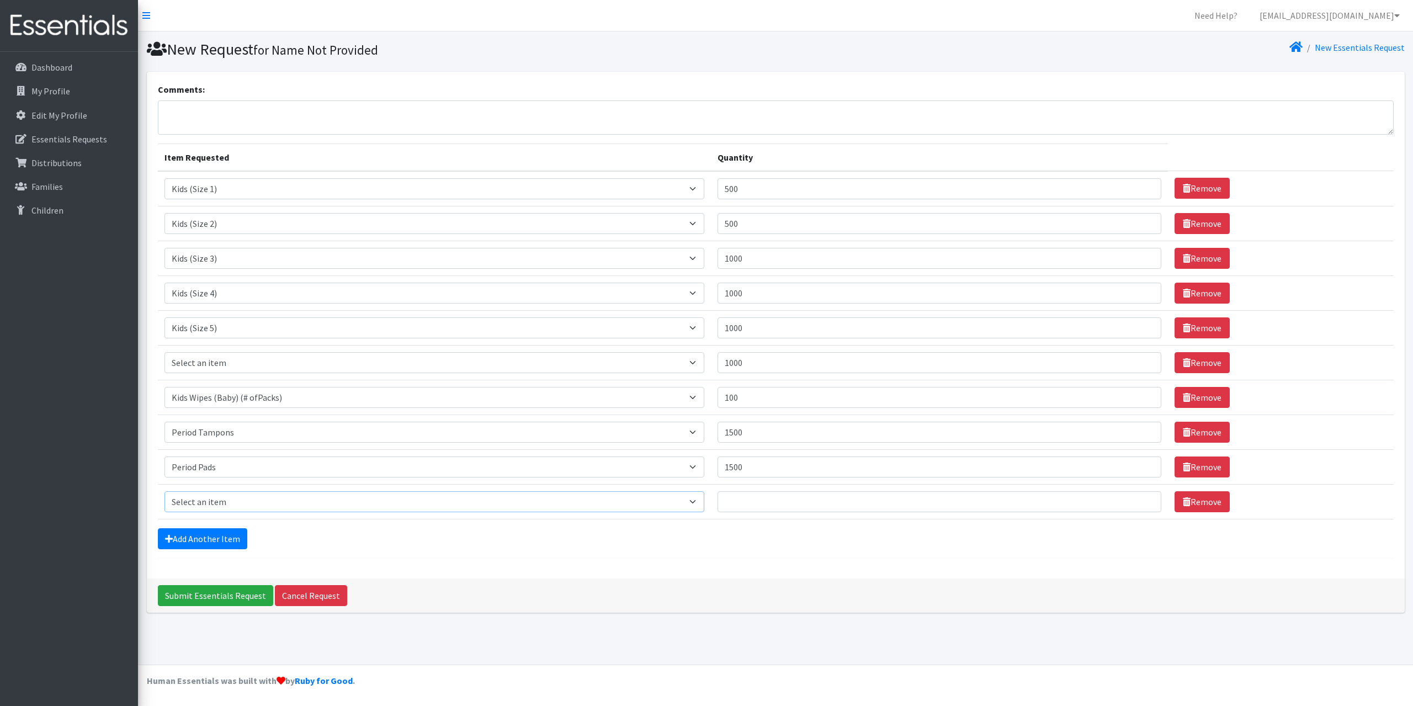
click at [217, 499] on select "Select an item Baby Formula Kids (Newborn) Kids (Preemie) Kids (Size 1) Kids (S…" at bounding box center [434, 501] width 540 height 21
select select "1535"
click at [164, 491] on select "Select an item Baby Formula Kids (Newborn) Kids (Preemie) Kids (Size 1) Kids (S…" at bounding box center [434, 501] width 540 height 21
click at [741, 501] on input "Quantity" at bounding box center [939, 501] width 444 height 21
type input "1500"
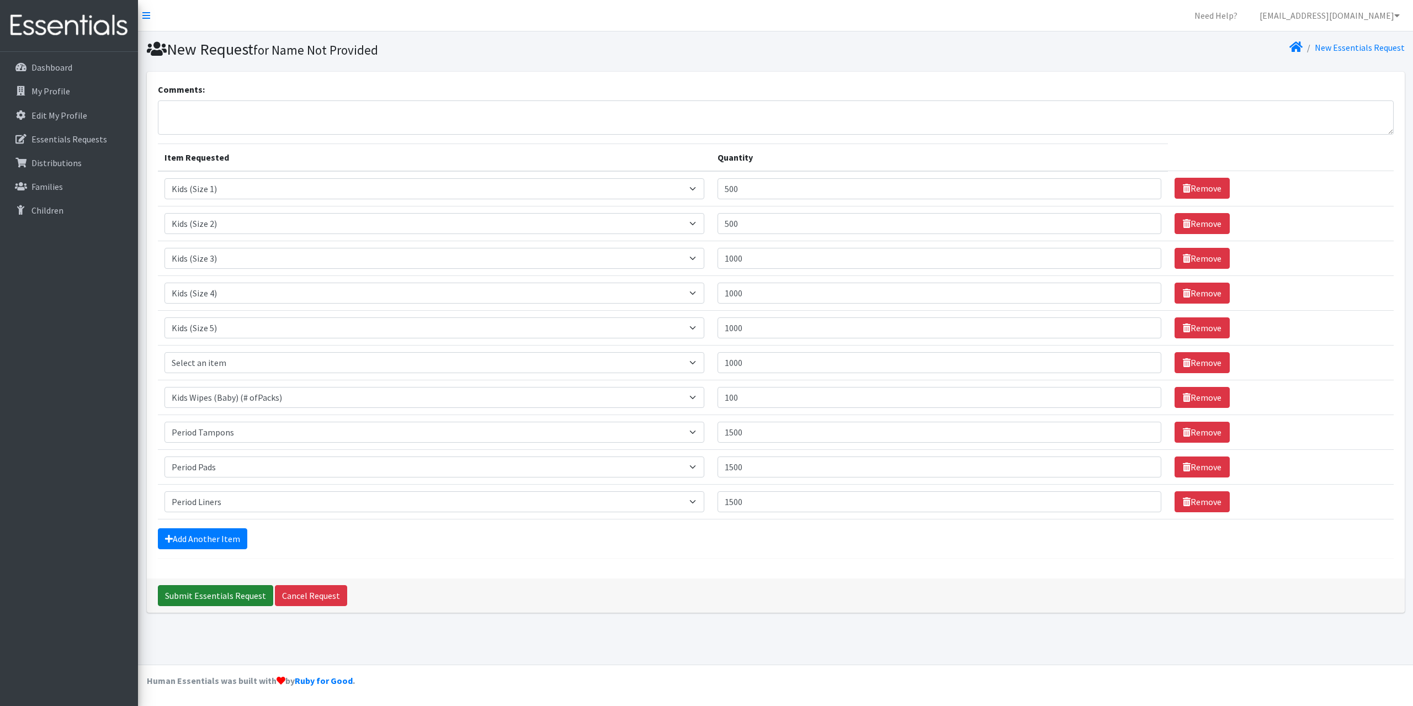
click at [214, 593] on input "Submit Essentials Request" at bounding box center [215, 595] width 115 height 21
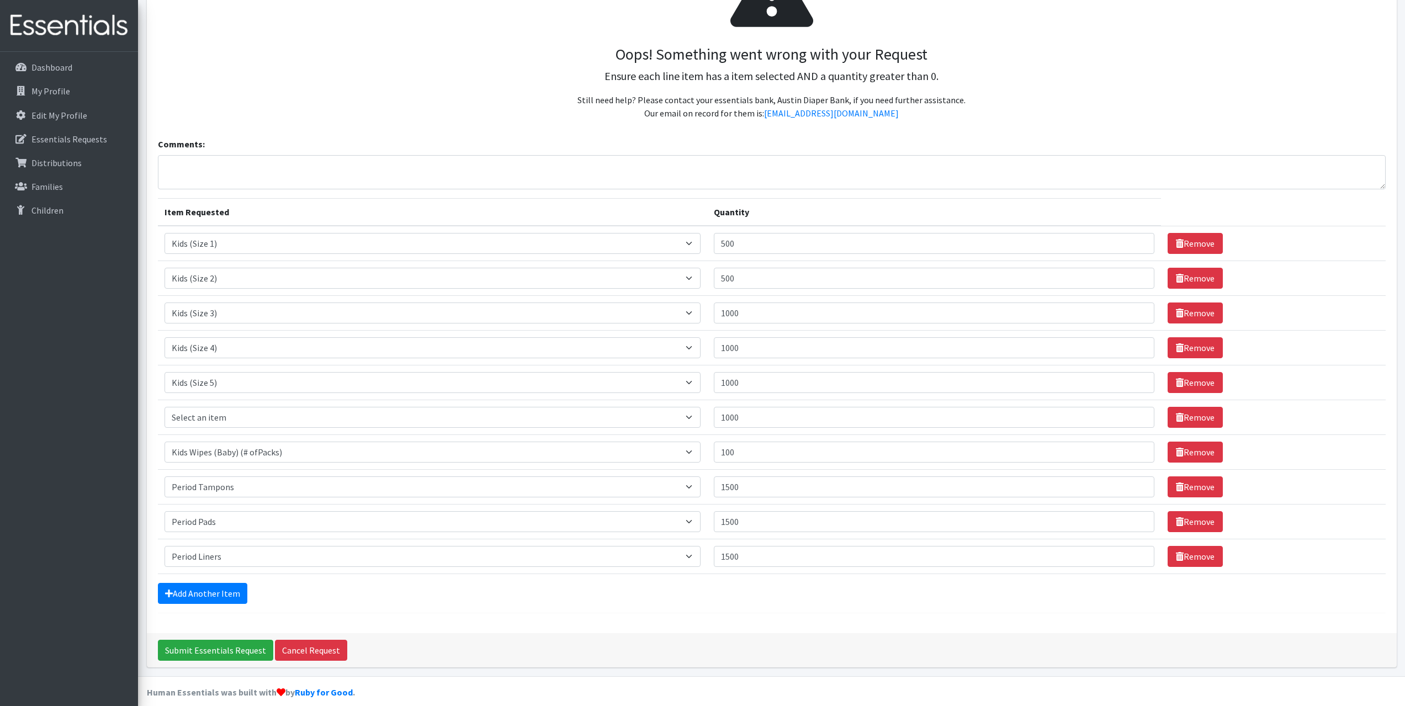
scroll to position [167, 0]
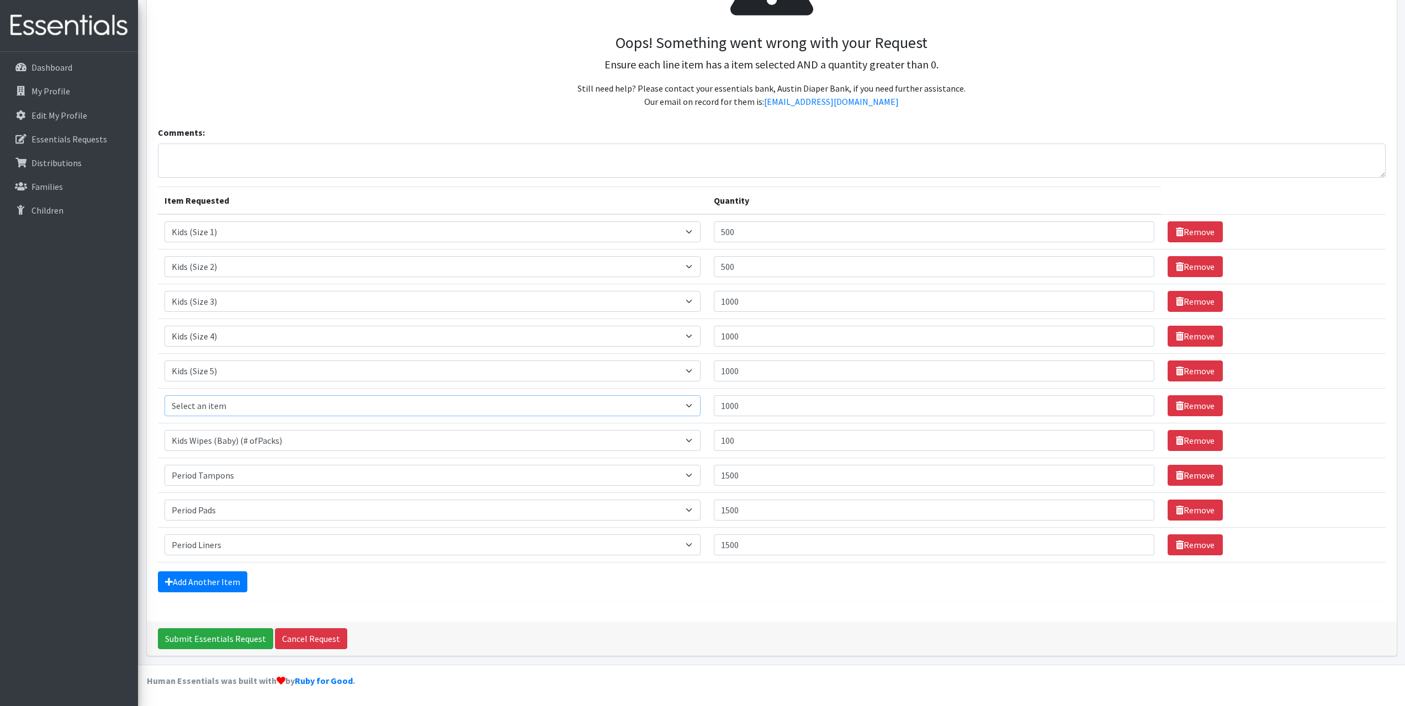
click at [269, 405] on select "Select an item Baby Formula Kids (Newborn) Kids (Preemie) Kids (Size 1) Kids (S…" at bounding box center [432, 405] width 536 height 21
select select "462"
click at [164, 395] on select "Select an item Baby Formula Kids (Newborn) Kids (Preemie) Kids (Size 1) Kids (S…" at bounding box center [432, 405] width 536 height 21
click at [528, 626] on div "Submit Essentials Request Cancel Request" at bounding box center [771, 638] width 1249 height 34
click at [209, 634] on input "Submit Essentials Request" at bounding box center [215, 638] width 115 height 21
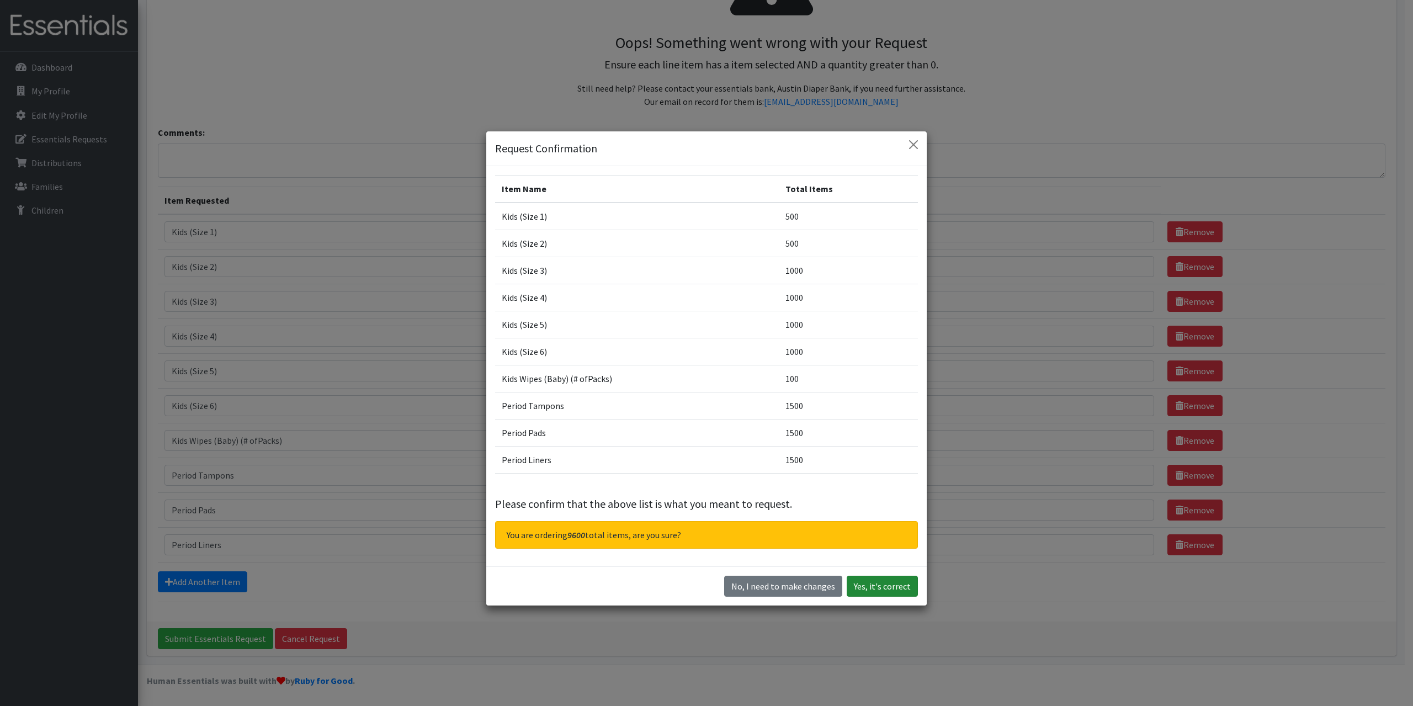
click at [875, 583] on button "Yes, it's correct" at bounding box center [882, 586] width 71 height 21
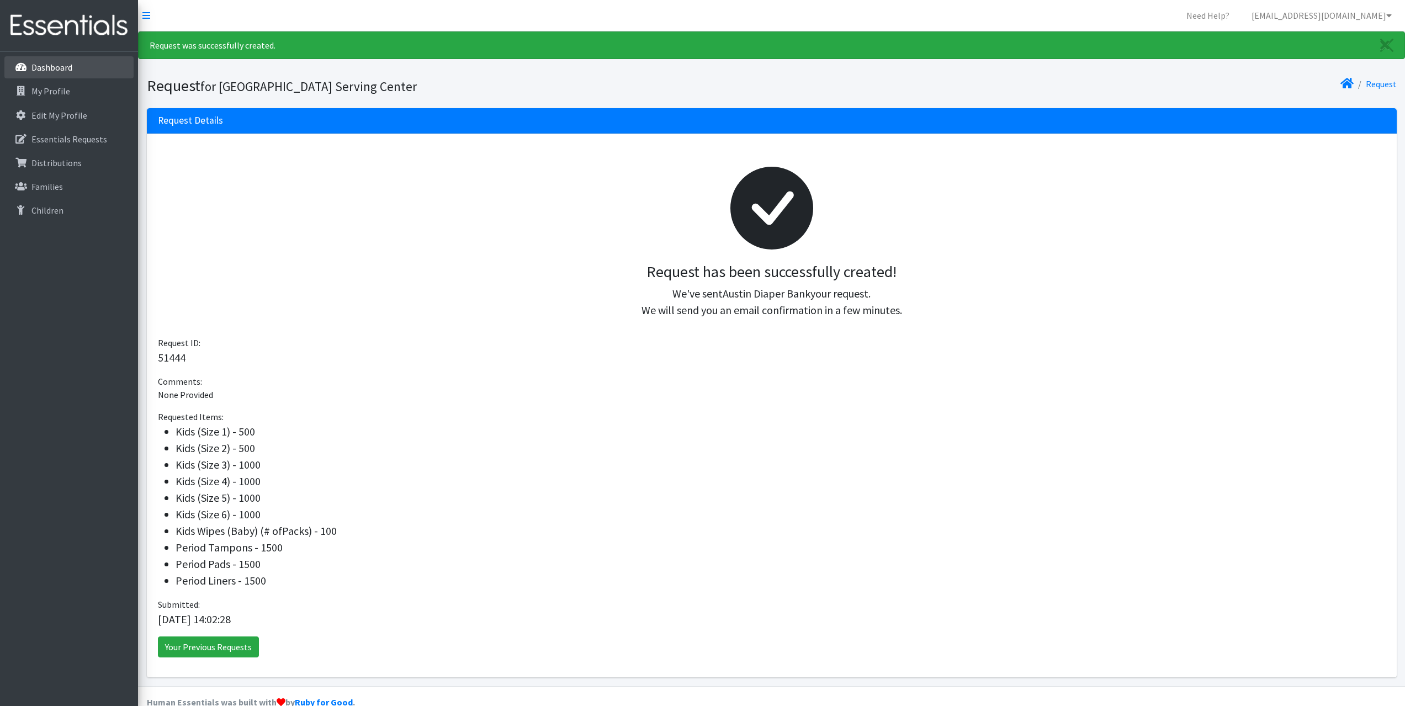
click at [46, 64] on p "Dashboard" at bounding box center [51, 67] width 41 height 11
